Goal: Register for event/course

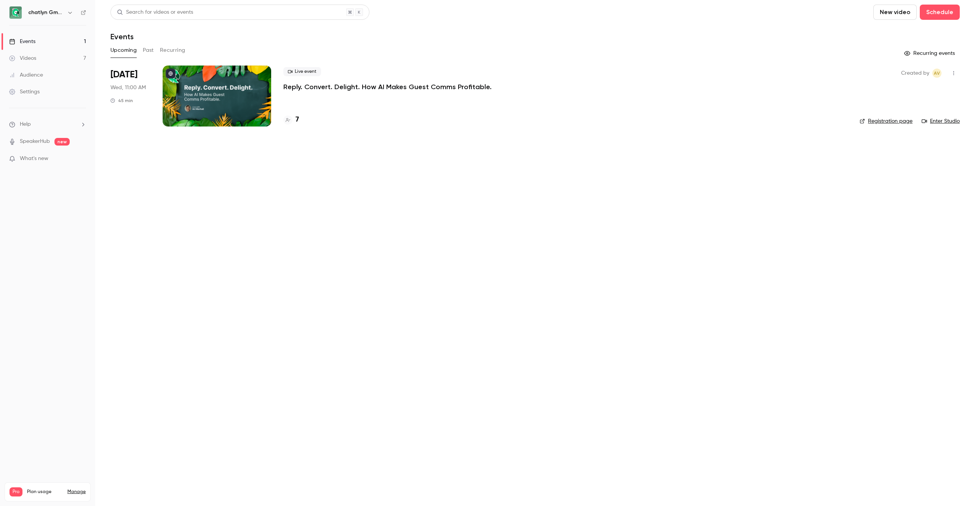
click at [328, 85] on p "Reply. Convert. Delight. How AI Makes Guest Comms Profitable." at bounding box center [388, 86] width 208 height 9
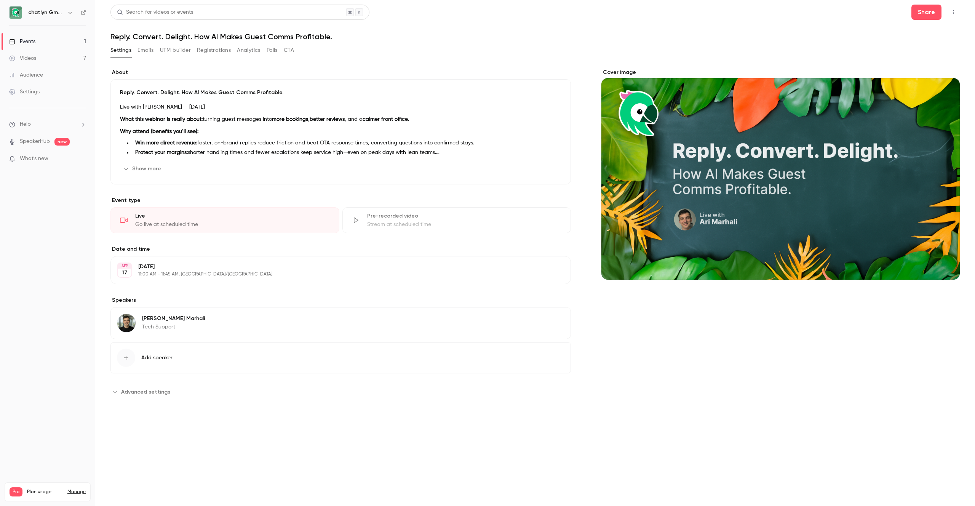
click at [227, 51] on button "Registrations" at bounding box center [214, 50] width 34 height 12
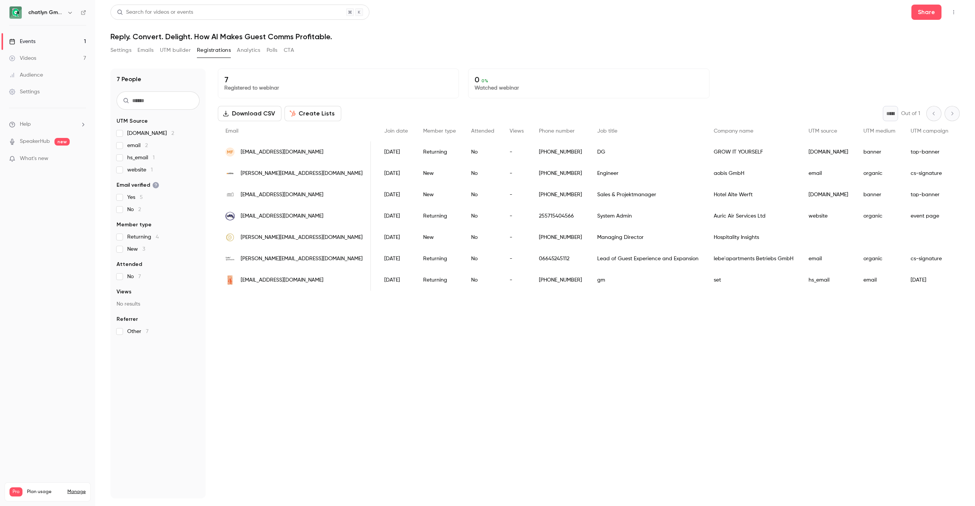
scroll to position [0, 132]
